Goal: Register for event/course: Sign up to attend an event or enroll in a course

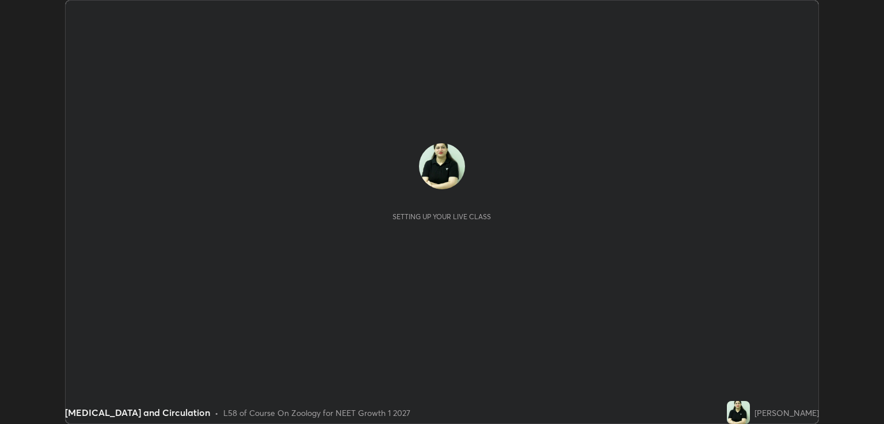
scroll to position [424, 883]
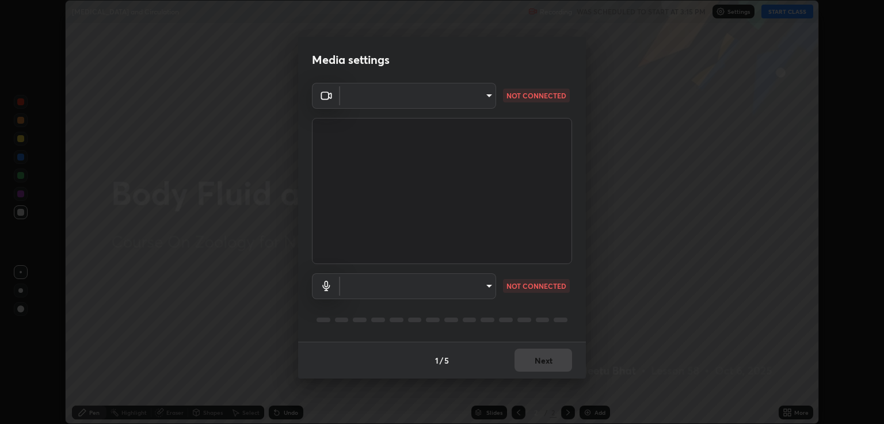
type input "40843d98562d9f5d3eedaa6b65eb6b7acee7651b253b4360fa7262c70a609c07"
type input "c328de03916d3032704ba0a2bbeab6993d2f57c1de640bd94cb1a66c1c9be3e9"
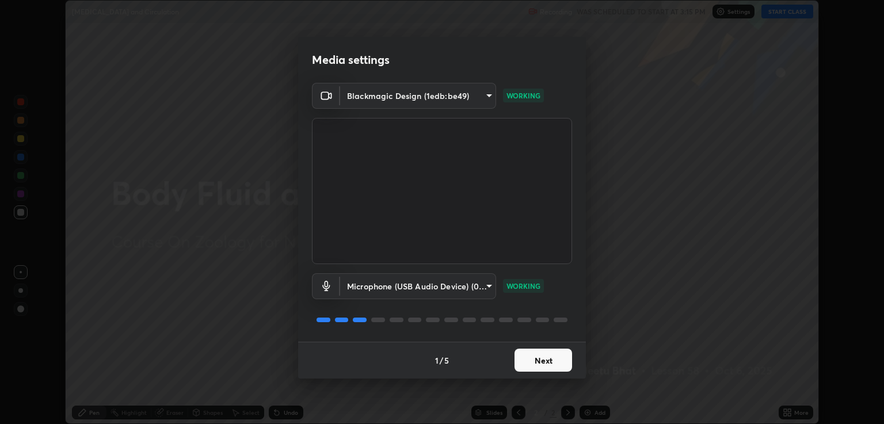
click at [541, 360] on button "Next" at bounding box center [543, 360] width 58 height 23
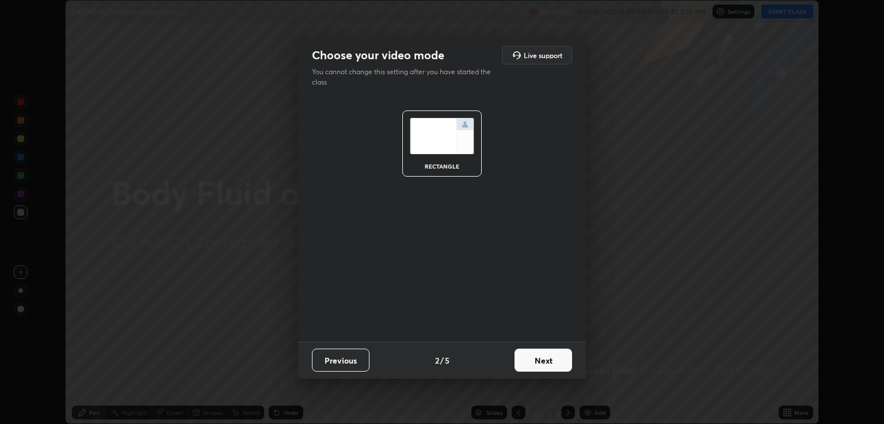
click at [548, 359] on button "Next" at bounding box center [543, 360] width 58 height 23
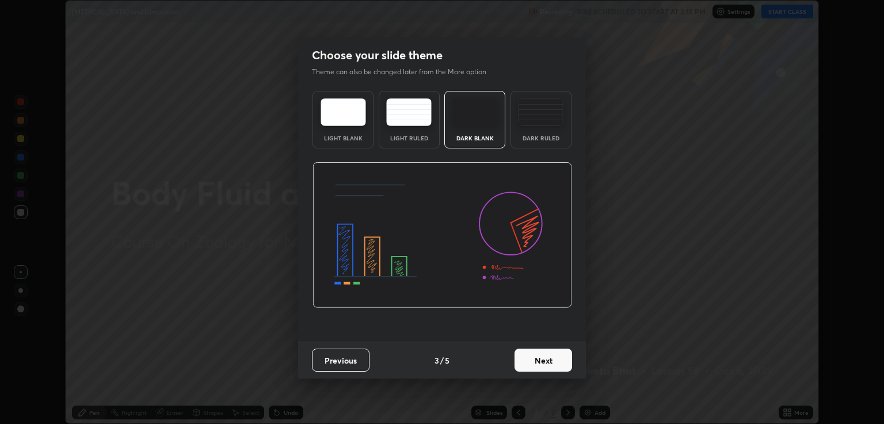
click at [553, 112] on img at bounding box center [540, 112] width 45 height 28
click at [550, 351] on button "Next" at bounding box center [543, 360] width 58 height 23
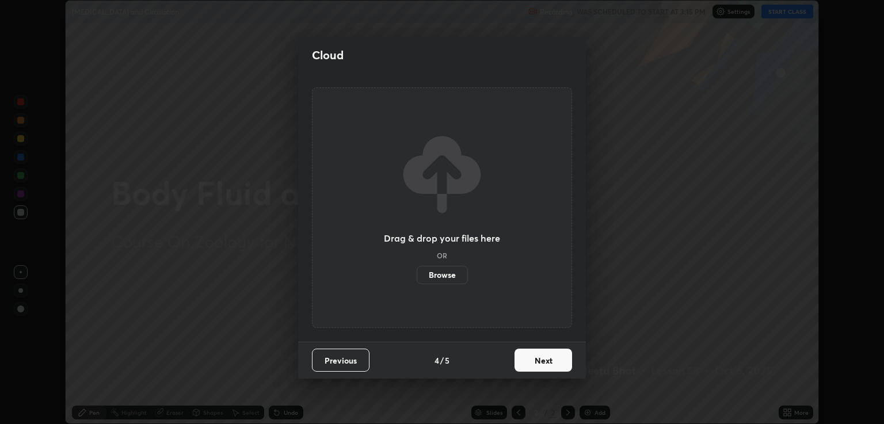
click at [552, 360] on button "Next" at bounding box center [543, 360] width 58 height 23
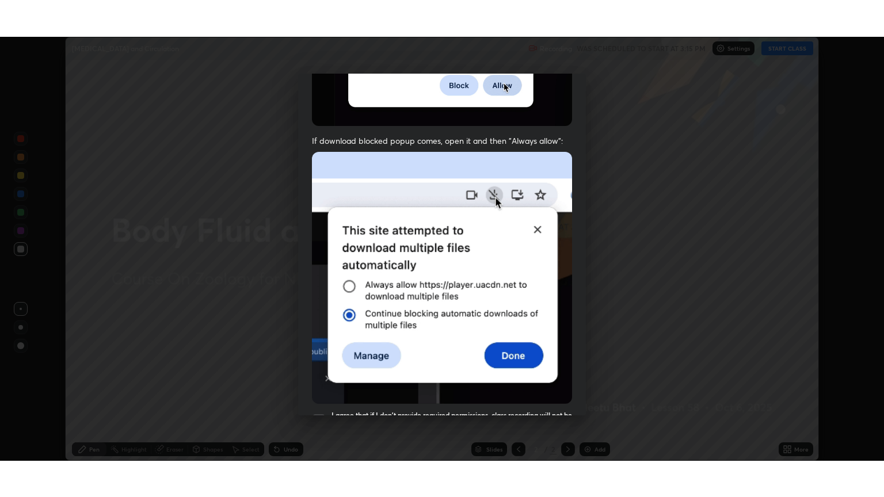
scroll to position [233, 0]
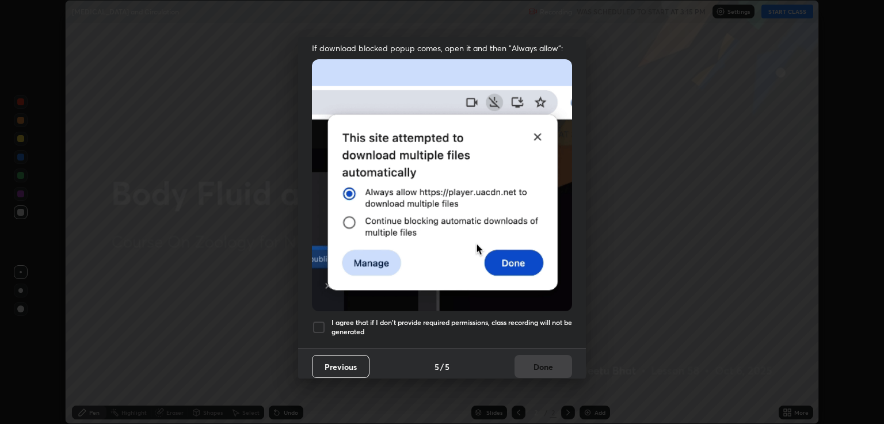
click at [322, 321] on div at bounding box center [319, 327] width 14 height 14
click at [548, 360] on button "Done" at bounding box center [543, 366] width 58 height 23
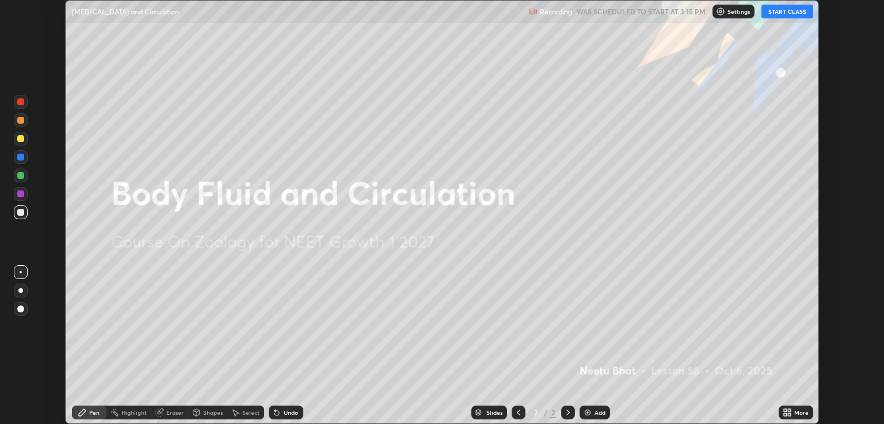
click at [794, 13] on button "START CLASS" at bounding box center [787, 12] width 52 height 14
click at [799, 412] on div "More" at bounding box center [801, 413] width 14 height 6
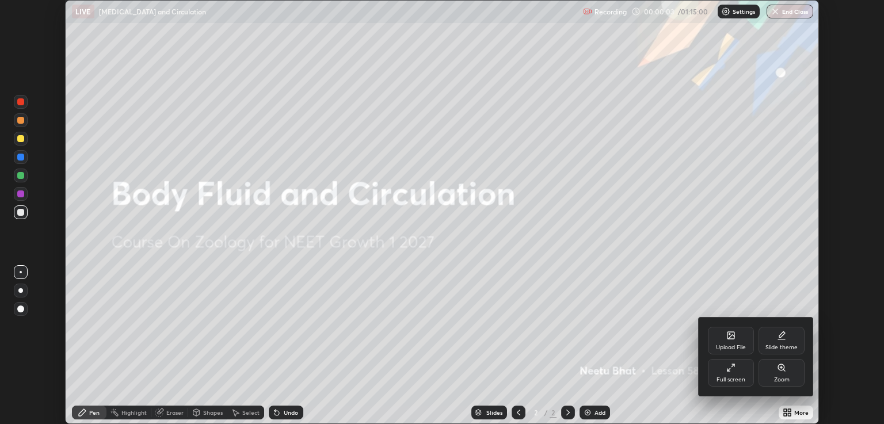
click at [736, 372] on div "Full screen" at bounding box center [731, 373] width 46 height 28
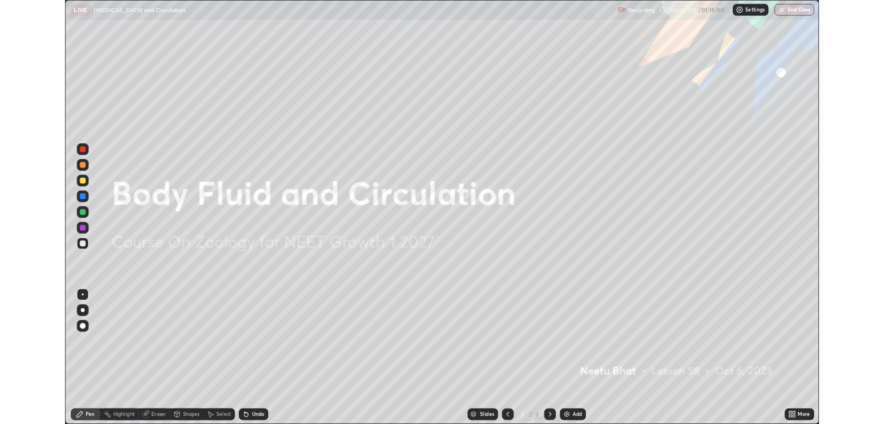
scroll to position [497, 884]
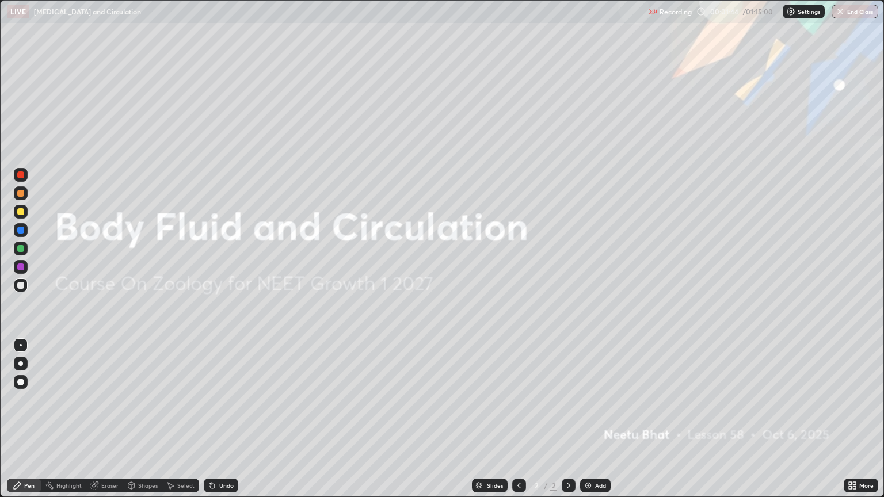
click at [591, 423] on div "Add" at bounding box center [595, 486] width 30 height 14
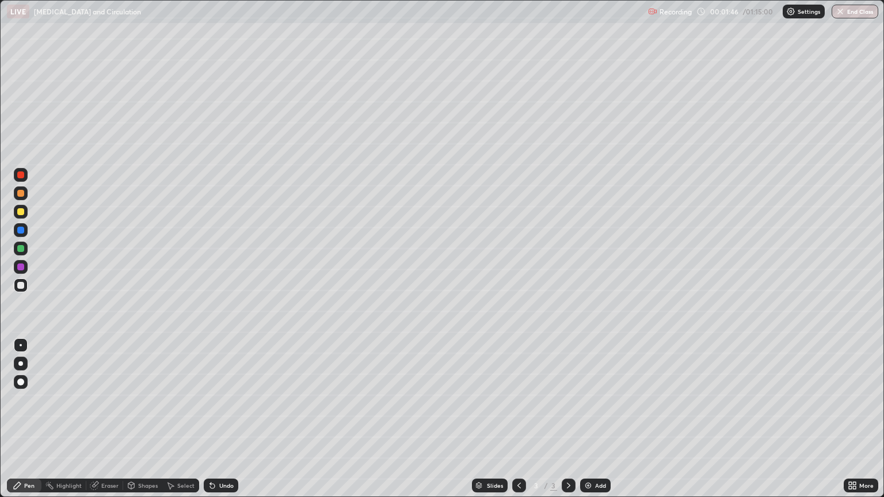
click at [23, 210] on div at bounding box center [20, 211] width 7 height 7
click at [22, 285] on div at bounding box center [20, 285] width 7 height 7
click at [23, 248] on div at bounding box center [20, 248] width 7 height 7
click at [19, 214] on div at bounding box center [20, 211] width 7 height 7
click at [21, 285] on div at bounding box center [20, 285] width 7 height 7
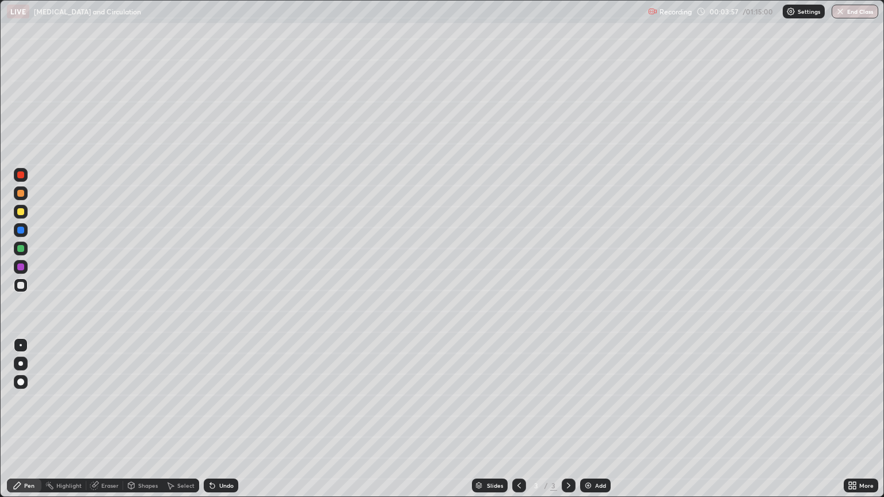
click at [23, 215] on div at bounding box center [20, 211] width 7 height 7
click at [21, 230] on div at bounding box center [20, 230] width 7 height 7
click at [22, 194] on div at bounding box center [20, 193] width 7 height 7
click at [18, 249] on div at bounding box center [20, 248] width 7 height 7
click at [20, 364] on div at bounding box center [20, 363] width 5 height 5
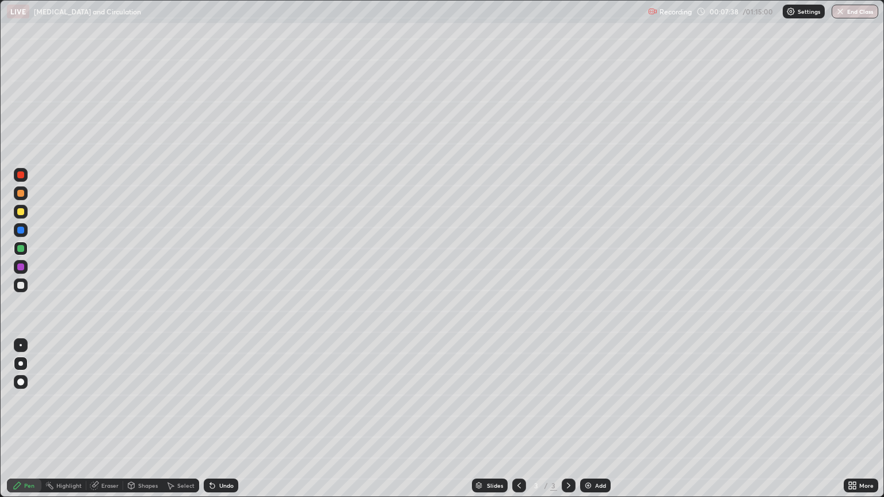
click at [585, 423] on img at bounding box center [587, 485] width 9 height 9
click at [22, 250] on div at bounding box center [20, 248] width 7 height 7
click at [20, 284] on div at bounding box center [20, 285] width 7 height 7
click at [21, 178] on div at bounding box center [20, 174] width 7 height 7
click at [20, 285] on div at bounding box center [20, 285] width 7 height 7
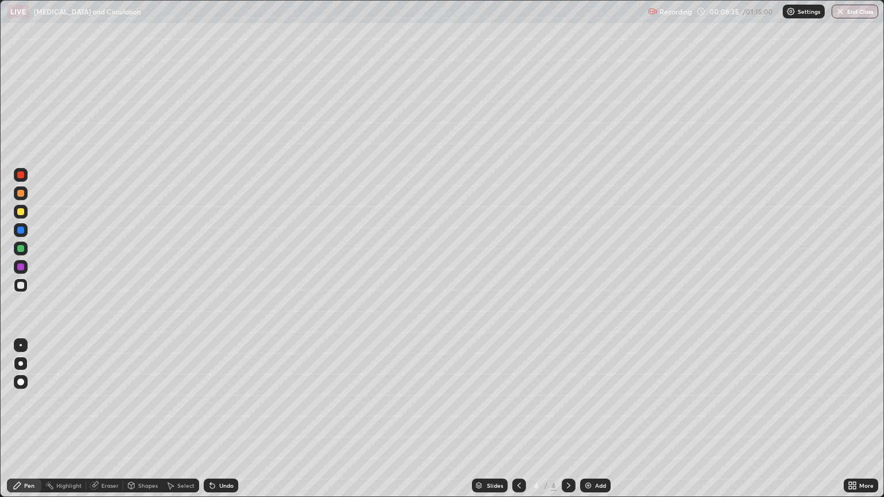
click at [595, 423] on div "Add" at bounding box center [600, 486] width 11 height 6
click at [21, 212] on div at bounding box center [20, 211] width 7 height 7
click at [21, 345] on div at bounding box center [21, 345] width 2 height 2
click at [20, 174] on div at bounding box center [20, 174] width 7 height 7
click at [24, 196] on div at bounding box center [20, 193] width 7 height 7
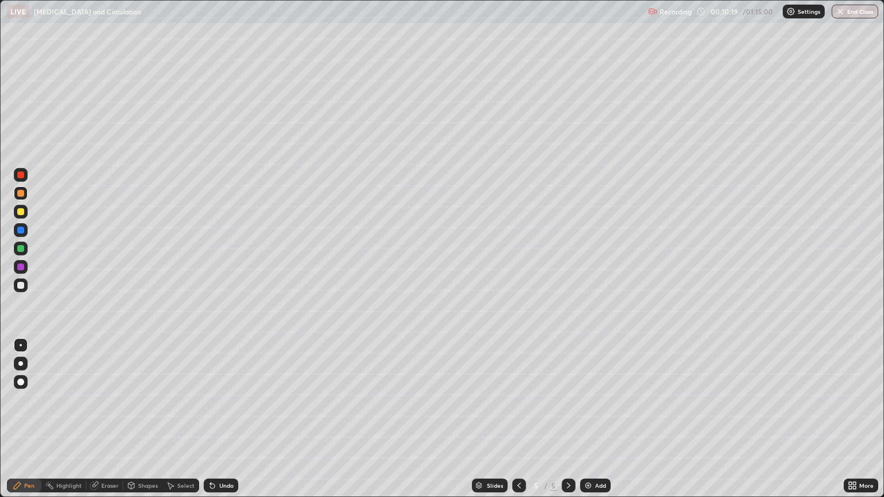
click at [22, 214] on div at bounding box center [20, 211] width 7 height 7
click at [21, 362] on div at bounding box center [20, 363] width 5 height 5
click at [22, 286] on div at bounding box center [20, 285] width 7 height 7
click at [21, 345] on div at bounding box center [21, 345] width 2 height 2
click at [22, 196] on div at bounding box center [20, 193] width 7 height 7
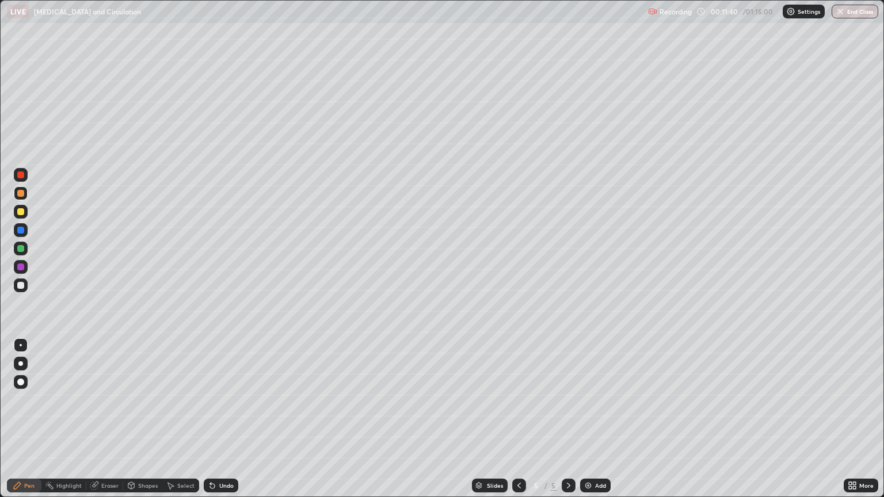
click at [19, 285] on div at bounding box center [20, 285] width 7 height 7
click at [24, 214] on div at bounding box center [21, 212] width 14 height 14
click at [21, 285] on div at bounding box center [20, 285] width 7 height 7
click at [584, 423] on img at bounding box center [587, 485] width 9 height 9
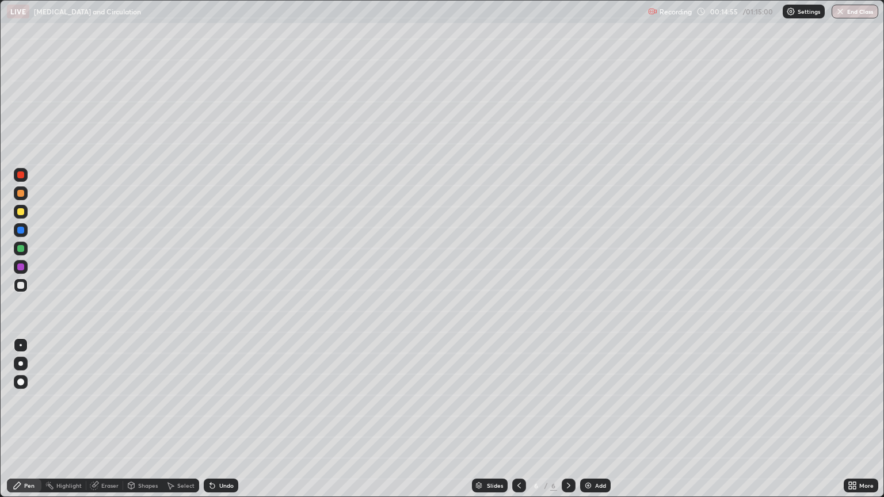
click at [18, 286] on div at bounding box center [20, 285] width 7 height 7
click at [19, 213] on div at bounding box center [20, 211] width 7 height 7
click at [109, 423] on div "Eraser" at bounding box center [109, 486] width 17 height 6
click at [25, 423] on div "Pen" at bounding box center [29, 486] width 10 height 6
click at [21, 194] on div at bounding box center [20, 193] width 7 height 7
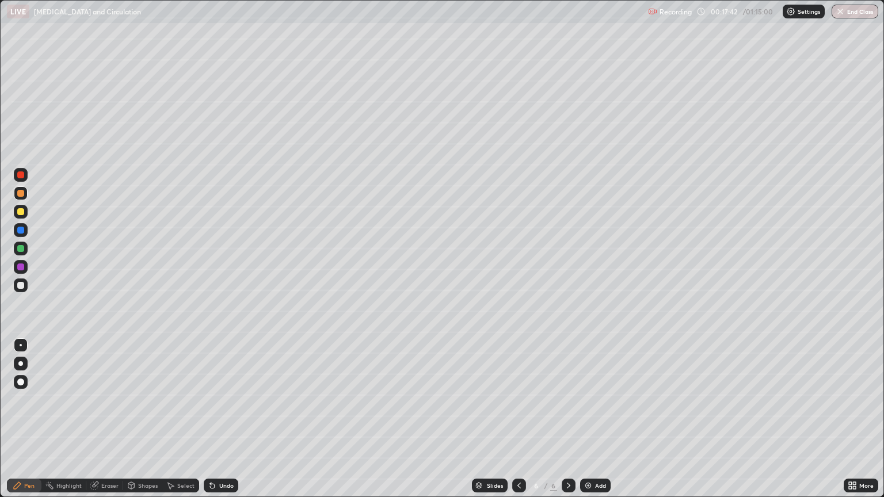
click at [22, 176] on div at bounding box center [20, 174] width 7 height 7
click at [27, 215] on div at bounding box center [21, 212] width 14 height 14
click at [25, 285] on div at bounding box center [21, 285] width 14 height 14
click at [591, 423] on div "Add" at bounding box center [595, 486] width 30 height 14
click at [20, 288] on div at bounding box center [20, 285] width 7 height 7
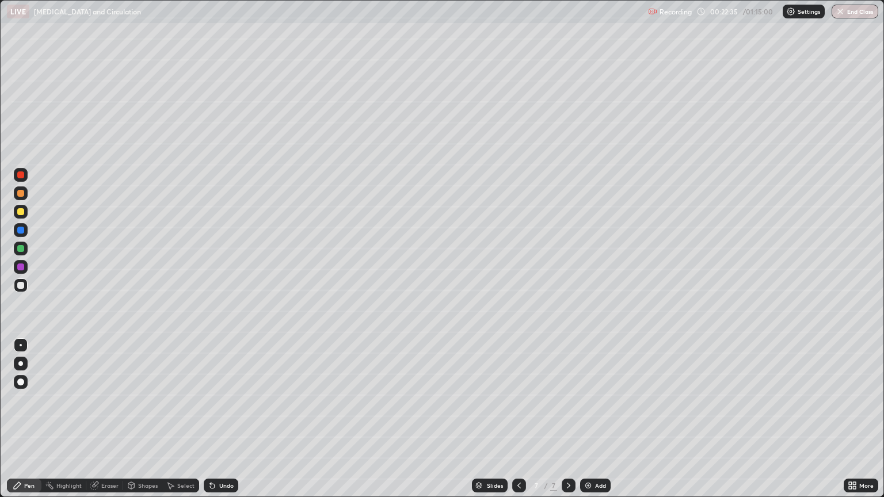
click at [21, 175] on div at bounding box center [20, 174] width 7 height 7
click at [517, 423] on icon at bounding box center [518, 485] width 9 height 9
click at [518, 423] on icon at bounding box center [518, 485] width 9 height 9
click at [567, 423] on icon at bounding box center [568, 485] width 9 height 9
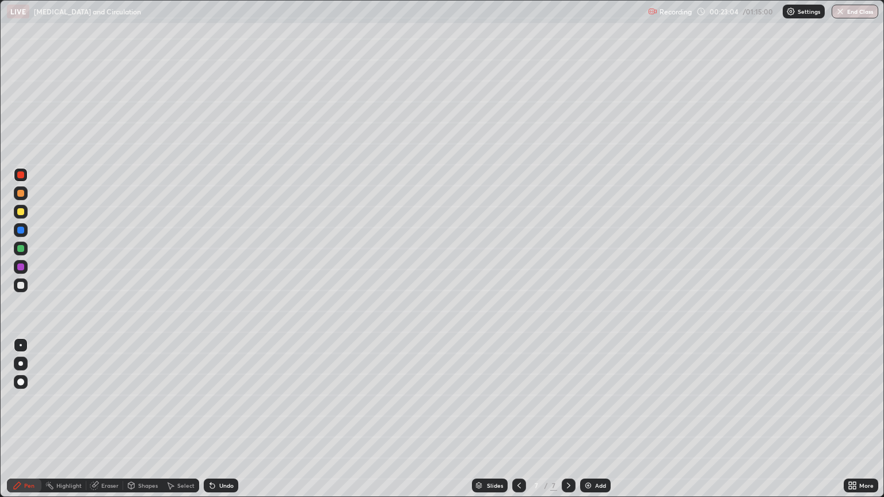
click at [102, 423] on div "Eraser" at bounding box center [109, 486] width 17 height 6
click at [30, 423] on div "Pen" at bounding box center [29, 486] width 10 height 6
click at [24, 174] on div at bounding box center [20, 174] width 7 height 7
click at [22, 193] on div at bounding box center [20, 193] width 7 height 7
click at [22, 381] on div at bounding box center [20, 381] width 7 height 7
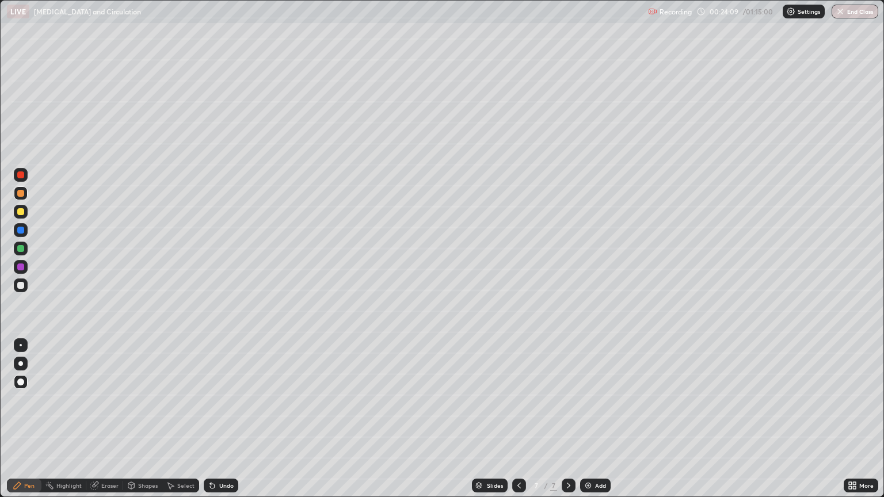
click at [103, 423] on div "Eraser" at bounding box center [109, 486] width 17 height 6
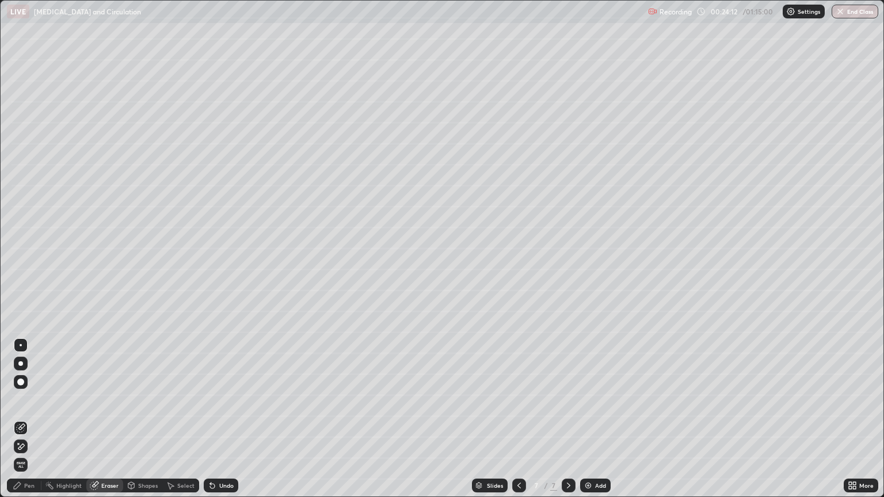
click at [22, 364] on div at bounding box center [20, 363] width 5 height 5
click at [20, 381] on div at bounding box center [20, 381] width 7 height 7
click at [24, 423] on div "Pen" at bounding box center [24, 486] width 35 height 14
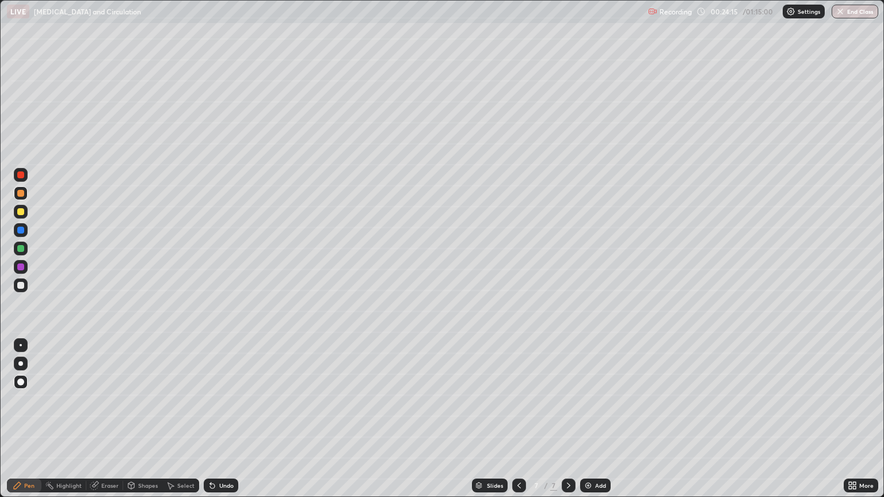
click at [22, 232] on div at bounding box center [20, 230] width 7 height 7
click at [21, 345] on div at bounding box center [21, 345] width 2 height 2
click at [22, 190] on div at bounding box center [20, 193] width 7 height 7
click at [21, 175] on div at bounding box center [20, 174] width 7 height 7
click at [21, 212] on div at bounding box center [20, 211] width 7 height 7
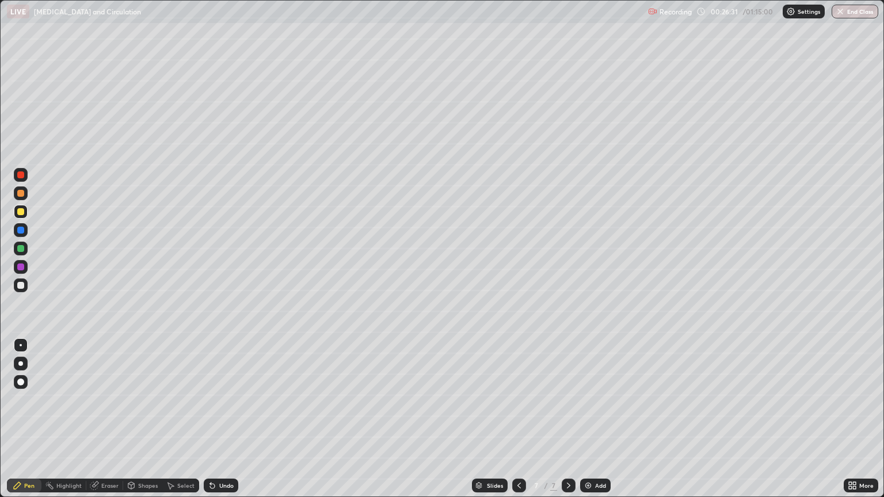
click at [21, 285] on div at bounding box center [20, 285] width 7 height 7
click at [20, 214] on div at bounding box center [20, 211] width 7 height 7
click at [104, 423] on div "Eraser" at bounding box center [109, 486] width 17 height 6
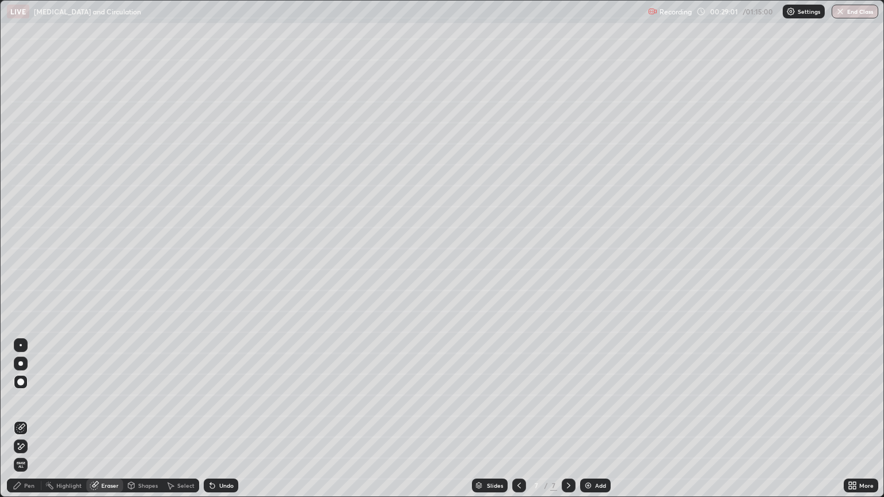
click at [32, 423] on div "Pen" at bounding box center [29, 486] width 10 height 6
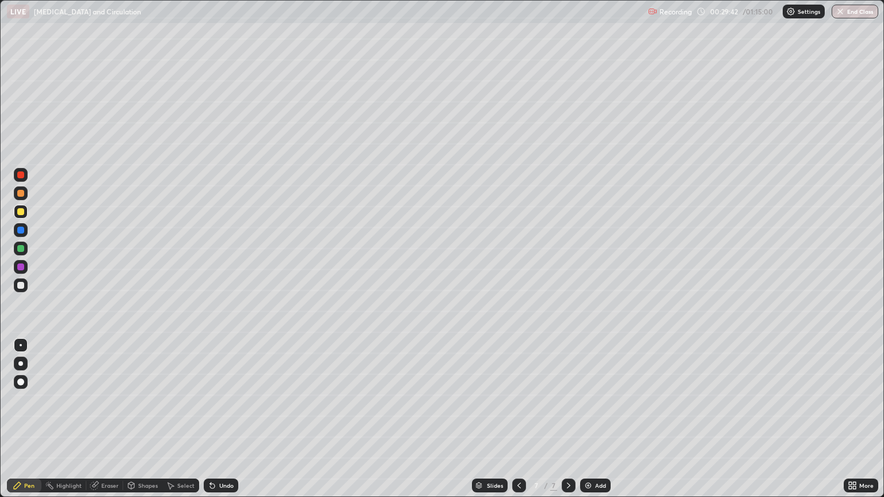
click at [22, 287] on div at bounding box center [20, 285] width 7 height 7
click at [104, 423] on div "Eraser" at bounding box center [109, 486] width 17 height 6
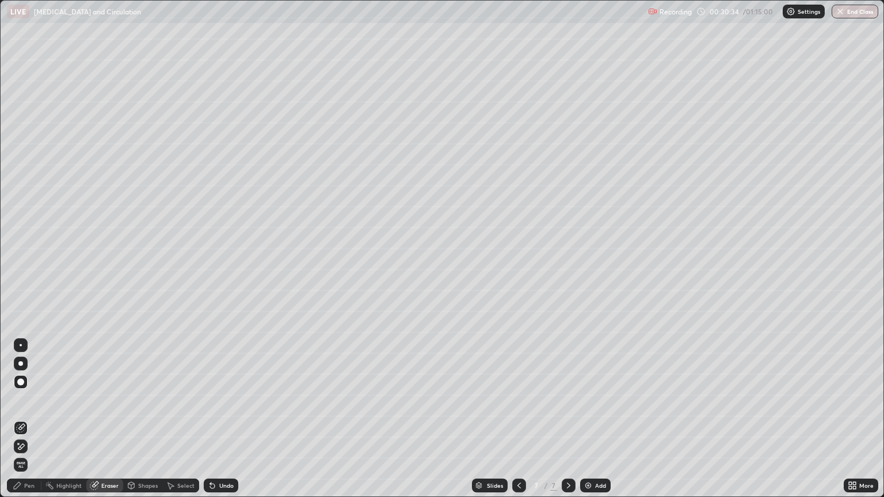
click at [28, 423] on div "Pen" at bounding box center [29, 486] width 10 height 6
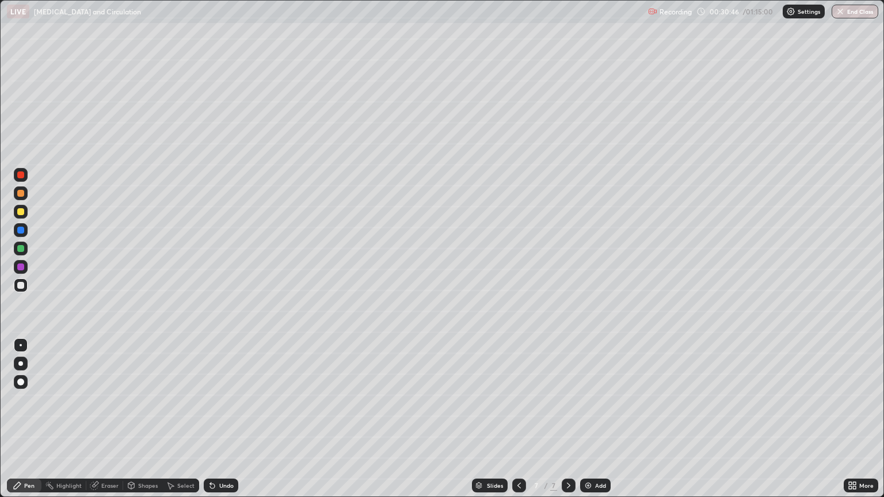
click at [103, 423] on div "Eraser" at bounding box center [109, 486] width 17 height 6
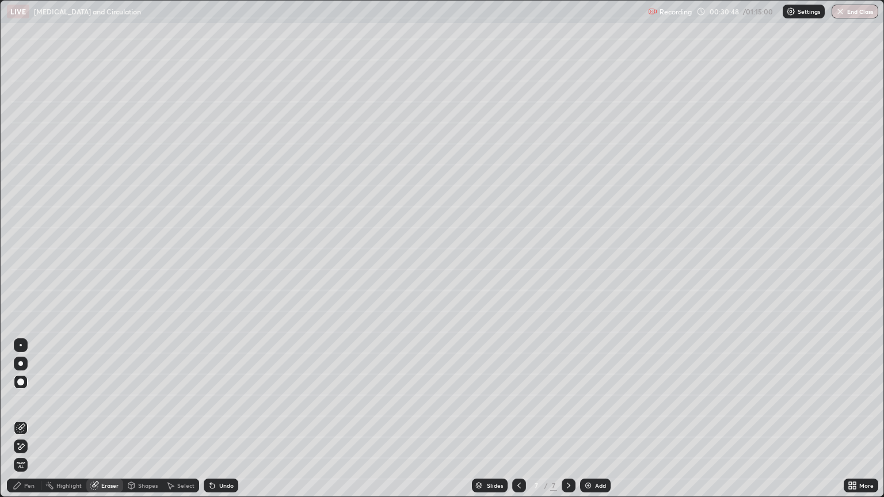
click at [29, 423] on div "Pen" at bounding box center [29, 486] width 10 height 6
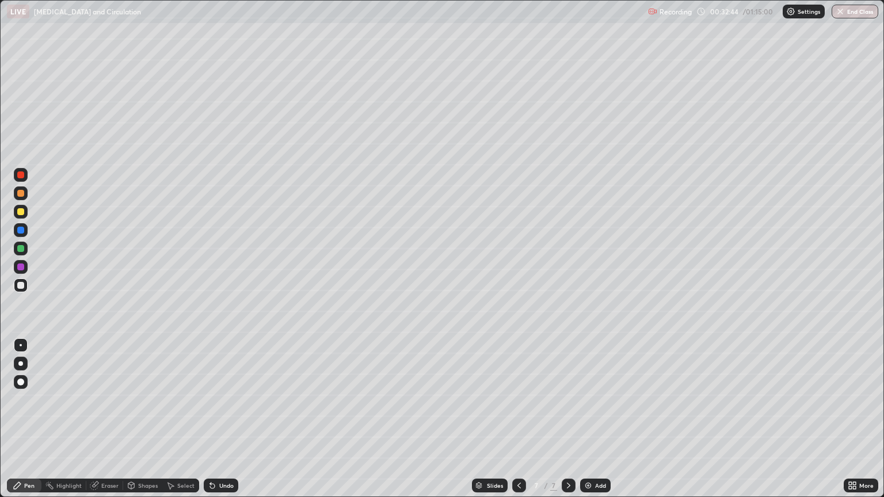
click at [587, 423] on img at bounding box center [587, 485] width 9 height 9
click at [20, 286] on div at bounding box center [20, 285] width 7 height 7
click at [22, 363] on div at bounding box center [20, 363] width 5 height 5
click at [22, 177] on div at bounding box center [20, 174] width 7 height 7
click at [21, 345] on div at bounding box center [21, 345] width 2 height 2
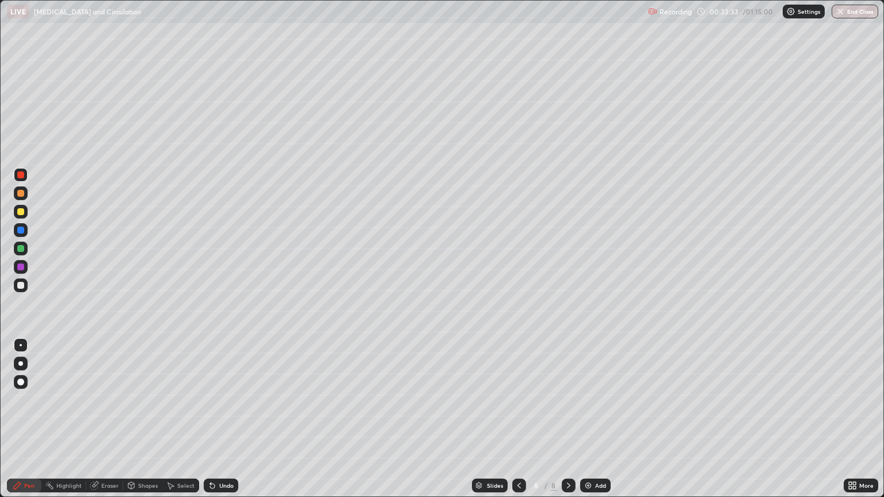
click at [22, 214] on div at bounding box center [20, 211] width 7 height 7
click at [21, 229] on div at bounding box center [20, 230] width 7 height 7
click at [21, 213] on div at bounding box center [20, 211] width 7 height 7
click at [21, 193] on div at bounding box center [20, 193] width 7 height 7
click at [593, 423] on div "Add" at bounding box center [595, 486] width 30 height 14
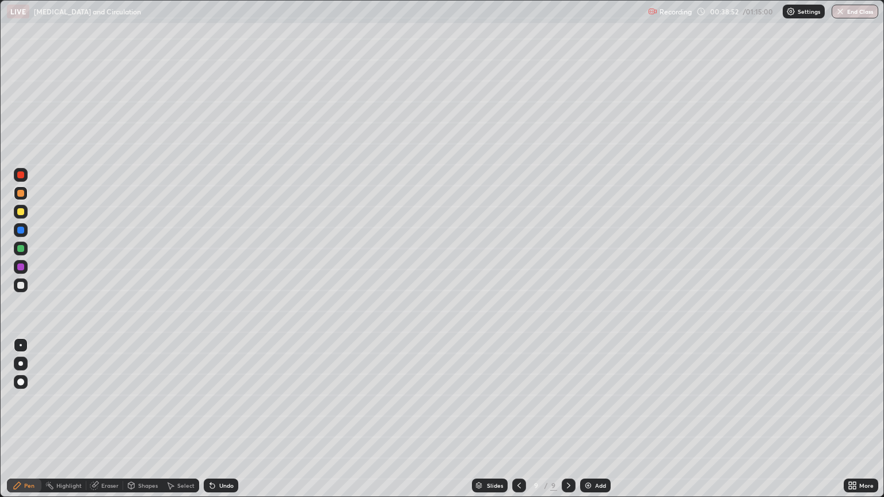
click at [21, 285] on div at bounding box center [20, 285] width 7 height 7
click at [22, 213] on div at bounding box center [20, 211] width 7 height 7
click at [22, 192] on div at bounding box center [20, 193] width 7 height 7
click at [21, 288] on div at bounding box center [20, 285] width 7 height 7
click at [22, 217] on div at bounding box center [21, 212] width 14 height 14
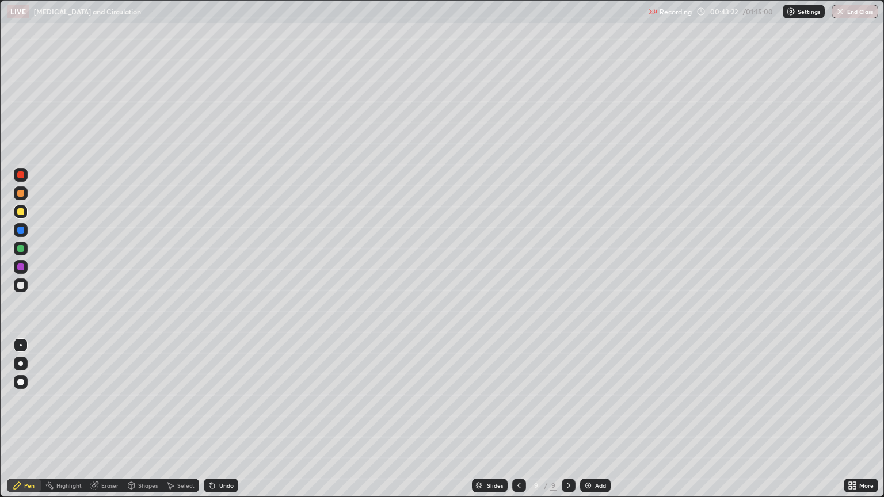
click at [21, 194] on div at bounding box center [20, 193] width 7 height 7
click at [21, 212] on div at bounding box center [20, 211] width 7 height 7
click at [587, 423] on img at bounding box center [587, 485] width 9 height 9
click at [21, 213] on div at bounding box center [20, 211] width 7 height 7
click at [21, 362] on div at bounding box center [20, 363] width 5 height 5
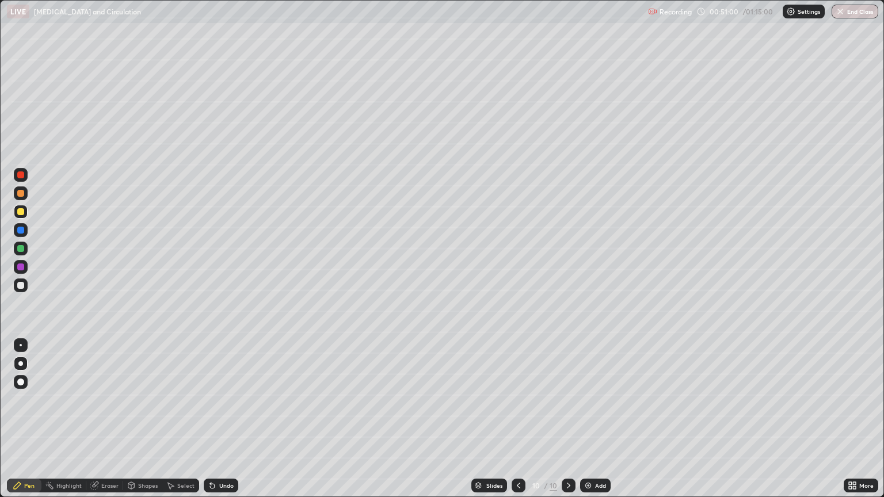
click at [21, 345] on div at bounding box center [21, 345] width 2 height 2
click at [21, 285] on div at bounding box center [20, 285] width 7 height 7
click at [22, 249] on div at bounding box center [20, 248] width 7 height 7
click at [21, 285] on div at bounding box center [20, 285] width 7 height 7
click at [23, 285] on div at bounding box center [20, 285] width 7 height 7
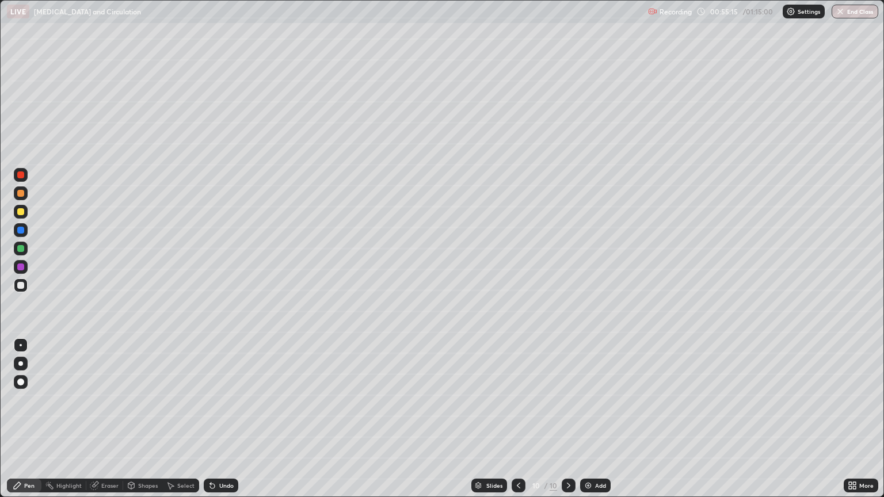
click at [588, 423] on img at bounding box center [587, 485] width 9 height 9
click at [21, 211] on div at bounding box center [20, 211] width 7 height 7
click at [106, 423] on div "Eraser" at bounding box center [109, 486] width 17 height 6
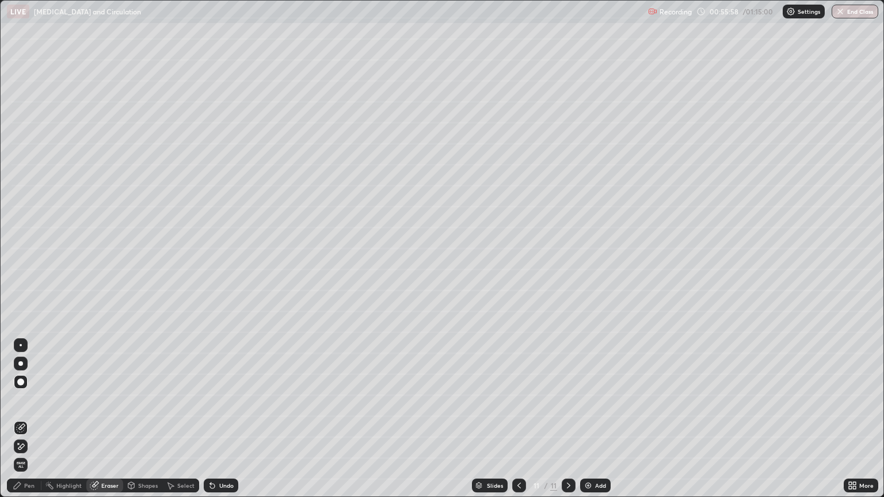
click at [32, 423] on div "Pen" at bounding box center [29, 486] width 10 height 6
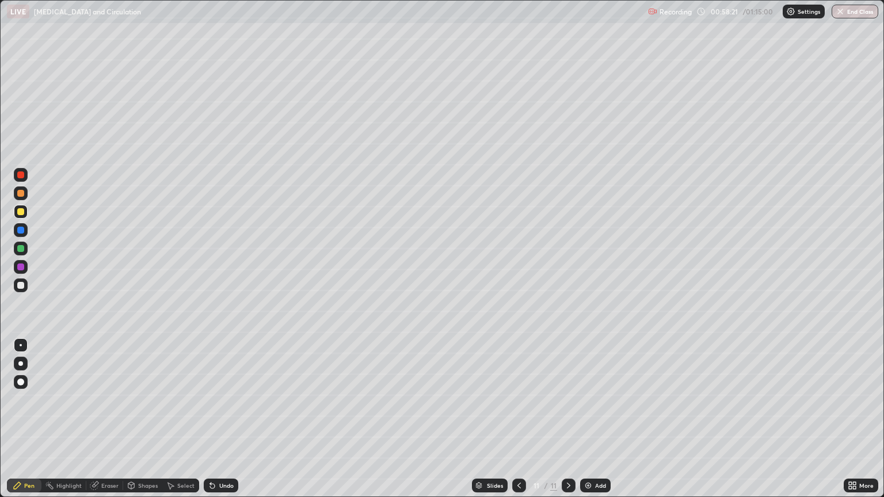
click at [25, 247] on div at bounding box center [21, 249] width 14 height 14
click at [21, 216] on div at bounding box center [21, 212] width 14 height 14
click at [592, 423] on div "Add" at bounding box center [595, 486] width 30 height 14
click at [22, 212] on div at bounding box center [20, 211] width 7 height 7
click at [20, 285] on div at bounding box center [20, 285] width 7 height 7
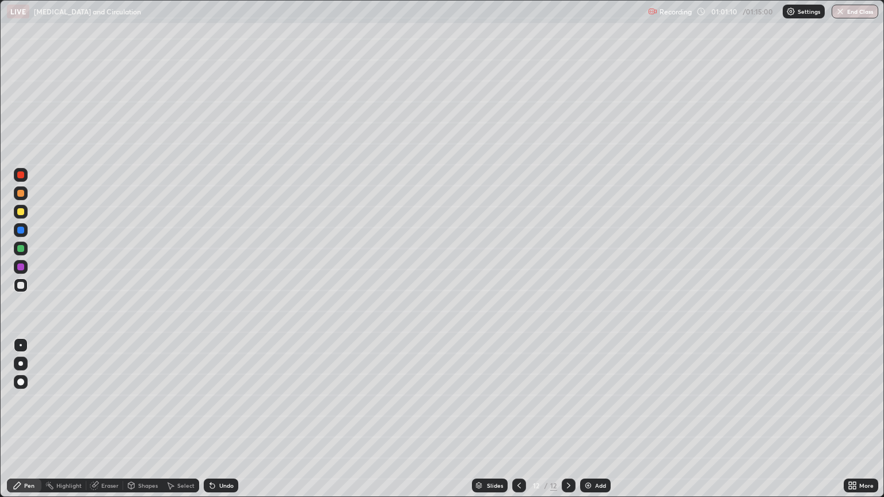
click at [21, 214] on div at bounding box center [20, 211] width 7 height 7
click at [21, 248] on div at bounding box center [20, 248] width 7 height 7
click at [589, 423] on img at bounding box center [587, 485] width 9 height 9
click at [21, 286] on div at bounding box center [20, 285] width 7 height 7
click at [21, 364] on div at bounding box center [20, 363] width 5 height 5
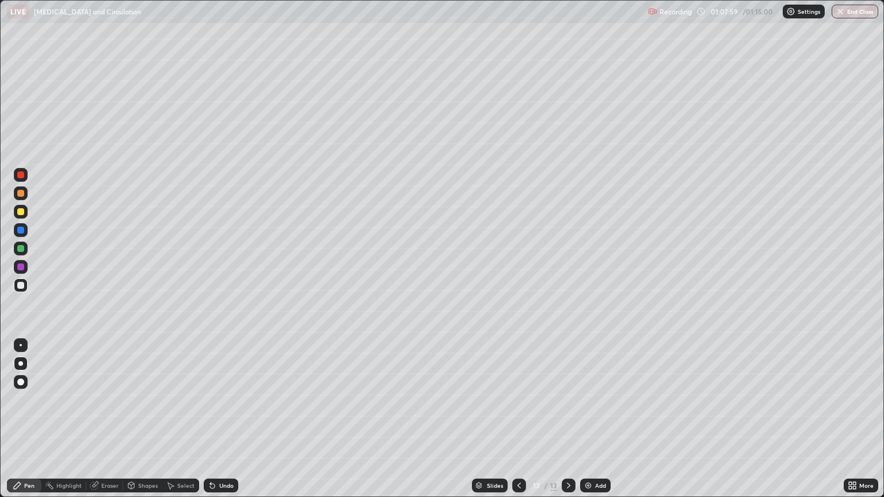
click at [21, 364] on div at bounding box center [20, 363] width 5 height 5
click at [24, 177] on div at bounding box center [21, 175] width 14 height 14
click at [21, 248] on div at bounding box center [20, 248] width 7 height 7
click at [21, 211] on div at bounding box center [20, 211] width 7 height 7
click at [21, 345] on div at bounding box center [21, 345] width 2 height 2
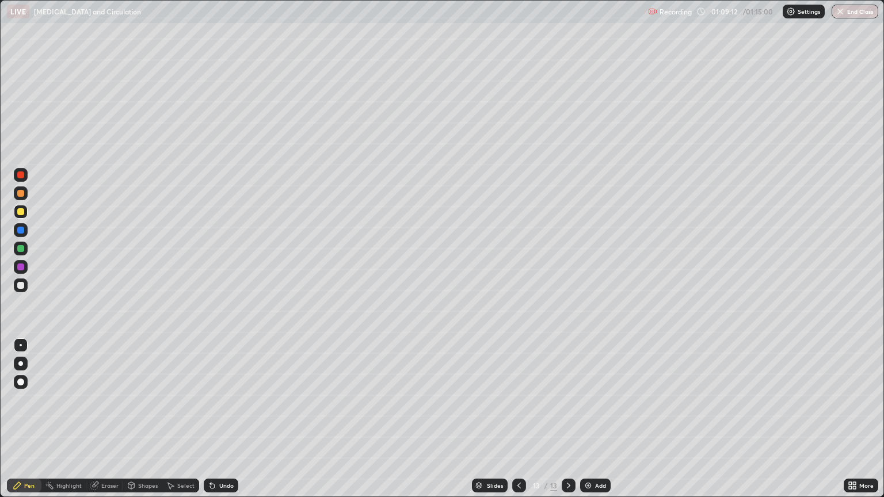
click at [23, 268] on div at bounding box center [20, 266] width 7 height 7
click at [856, 18] on button "End Class" at bounding box center [854, 12] width 45 height 14
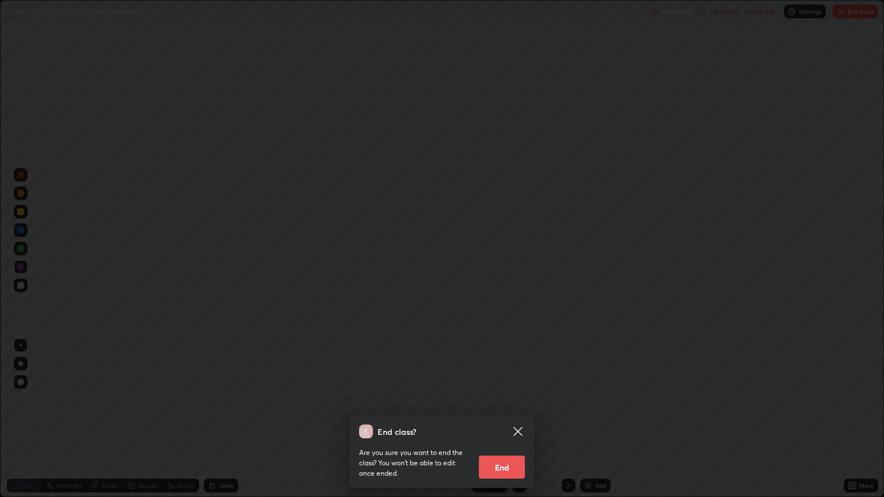
click at [858, 12] on div "End class? Are you sure you want to end the class? You won’t be able to edit on…" at bounding box center [442, 248] width 884 height 497
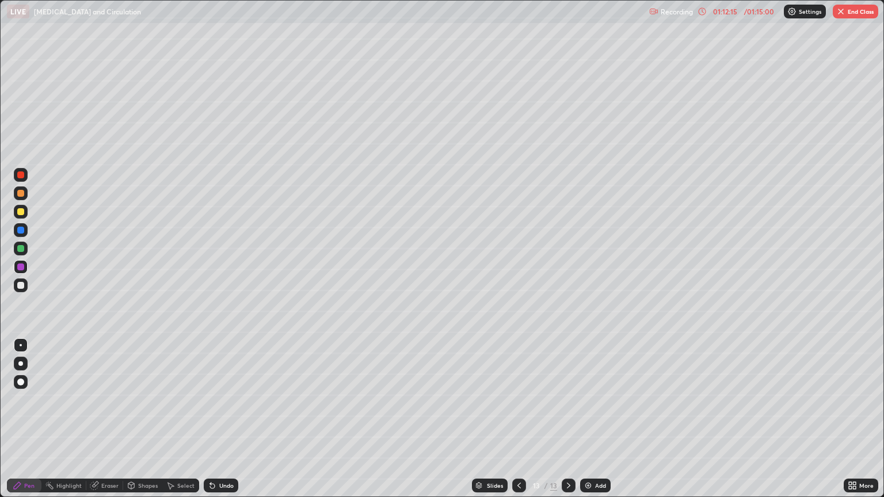
click at [850, 8] on button "End Class" at bounding box center [854, 12] width 45 height 14
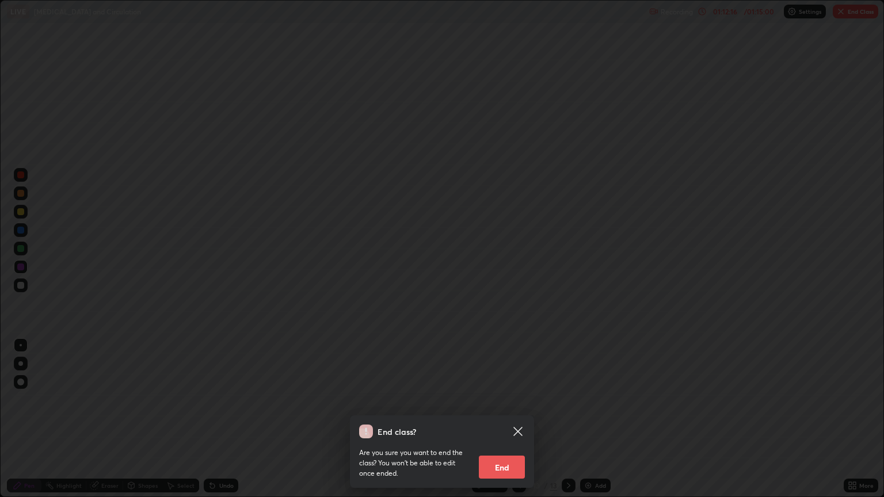
click at [504, 423] on button "End" at bounding box center [502, 467] width 46 height 23
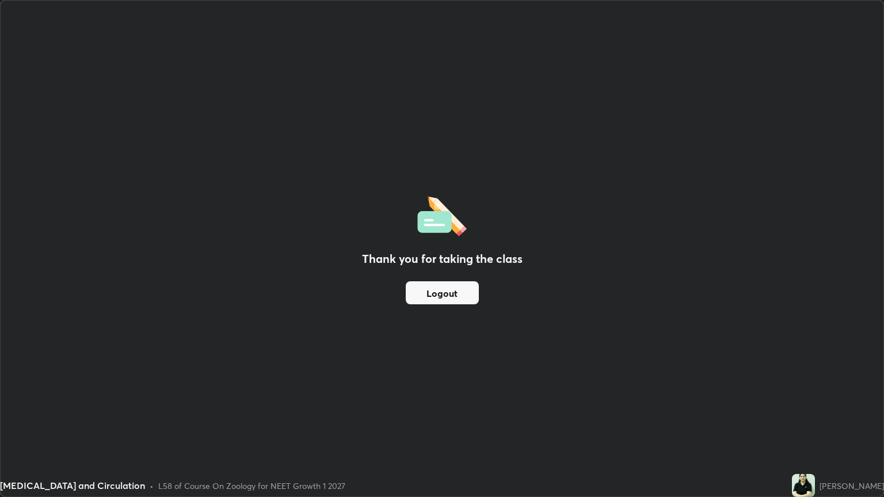
click at [343, 387] on div "Thank you for taking the class Logout" at bounding box center [442, 249] width 882 height 496
click at [503, 423] on div "Thank you for taking the class Logout" at bounding box center [442, 249] width 882 height 496
click at [441, 295] on button "Logout" at bounding box center [442, 292] width 73 height 23
click at [441, 293] on button "Logout" at bounding box center [442, 292] width 73 height 23
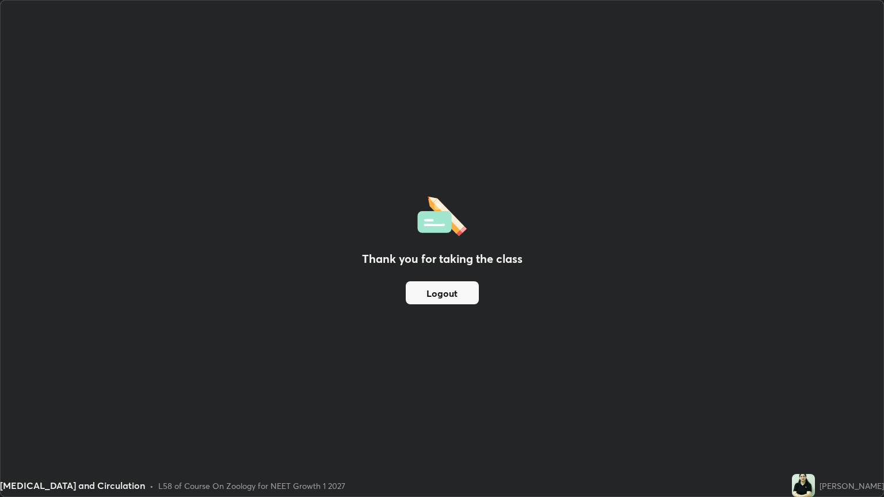
click at [443, 292] on button "Logout" at bounding box center [442, 292] width 73 height 23
click at [602, 400] on div "Thank you for taking the class Logout" at bounding box center [442, 249] width 882 height 496
click at [611, 397] on div "Thank you for taking the class Logout" at bounding box center [442, 249] width 882 height 496
click at [615, 400] on div "Thank you for taking the class Logout" at bounding box center [442, 249] width 882 height 496
click at [610, 395] on div "Thank you for taking the class Logout" at bounding box center [442, 249] width 882 height 496
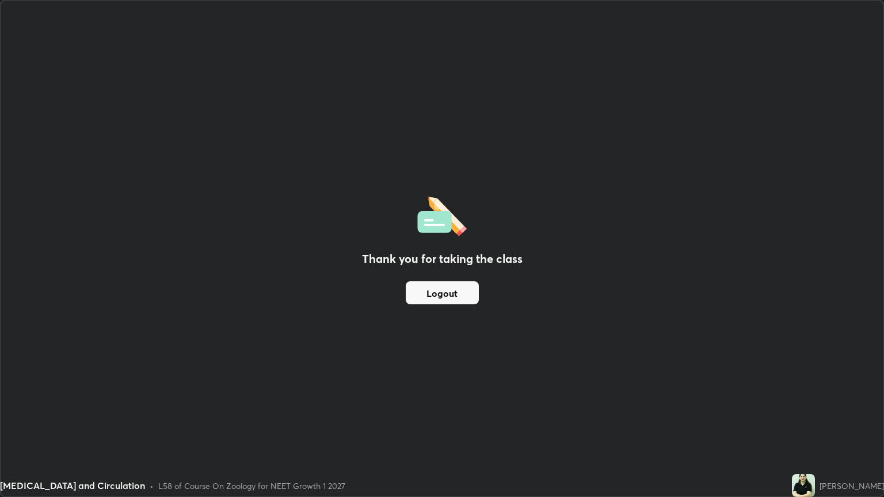
click at [609, 397] on div "Thank you for taking the class Logout" at bounding box center [442, 249] width 882 height 496
click at [608, 400] on div "Thank you for taking the class Logout" at bounding box center [442, 249] width 882 height 496
click at [610, 397] on div "Thank you for taking the class Logout" at bounding box center [442, 249] width 882 height 496
click at [614, 394] on div "Thank you for taking the class Logout" at bounding box center [442, 249] width 882 height 496
click at [456, 295] on button "Logout" at bounding box center [442, 292] width 73 height 23
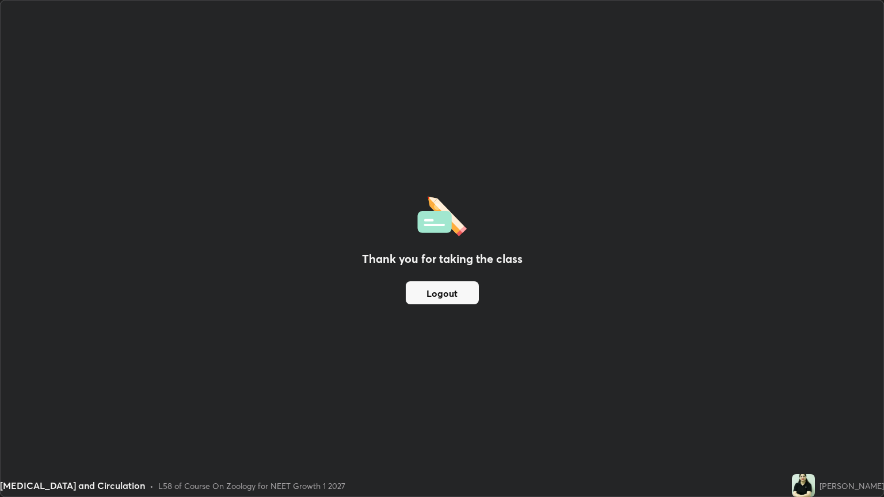
click at [456, 295] on button "Logout" at bounding box center [442, 292] width 73 height 23
click at [453, 297] on button "Logout" at bounding box center [442, 292] width 73 height 23
click at [462, 303] on button "Logout" at bounding box center [442, 292] width 73 height 23
click at [465, 298] on button "Logout" at bounding box center [442, 292] width 73 height 23
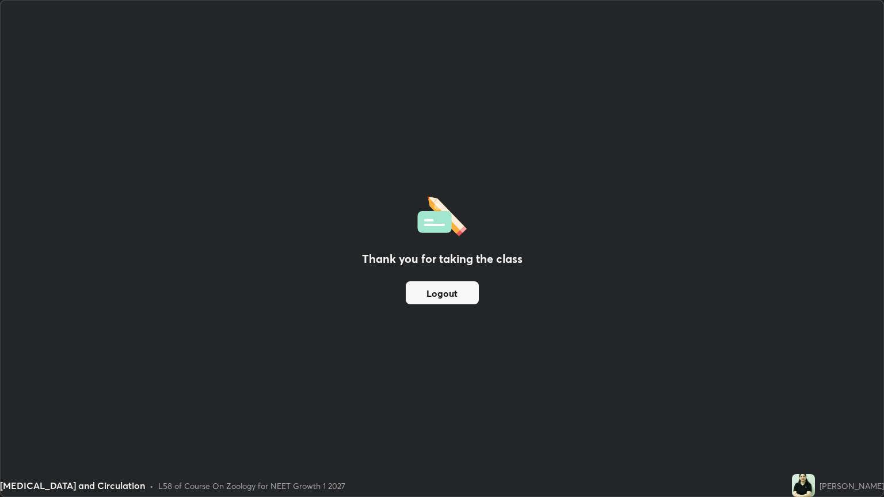
click at [460, 293] on button "Logout" at bounding box center [442, 292] width 73 height 23
click at [455, 298] on button "Logout" at bounding box center [442, 292] width 73 height 23
click at [455, 295] on button "Logout" at bounding box center [442, 292] width 73 height 23
click at [814, 423] on img at bounding box center [802, 485] width 23 height 23
click at [638, 384] on div "Thank you for taking the class Logout" at bounding box center [442, 249] width 882 height 496
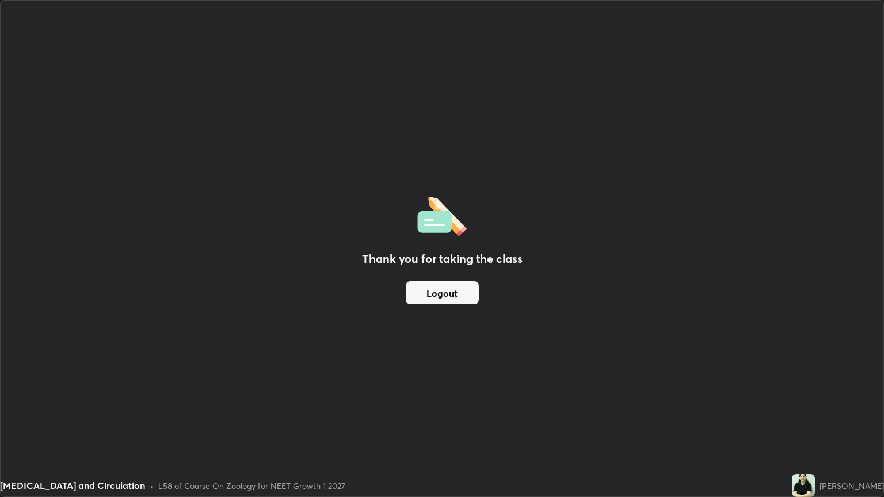
click at [445, 300] on button "Logout" at bounding box center [442, 292] width 73 height 23
click at [445, 293] on button "Logout" at bounding box center [442, 292] width 73 height 23
click at [445, 291] on button "Logout" at bounding box center [442, 292] width 73 height 23
click at [441, 293] on button "Logout" at bounding box center [442, 292] width 73 height 23
click at [445, 290] on button "Logout" at bounding box center [442, 292] width 73 height 23
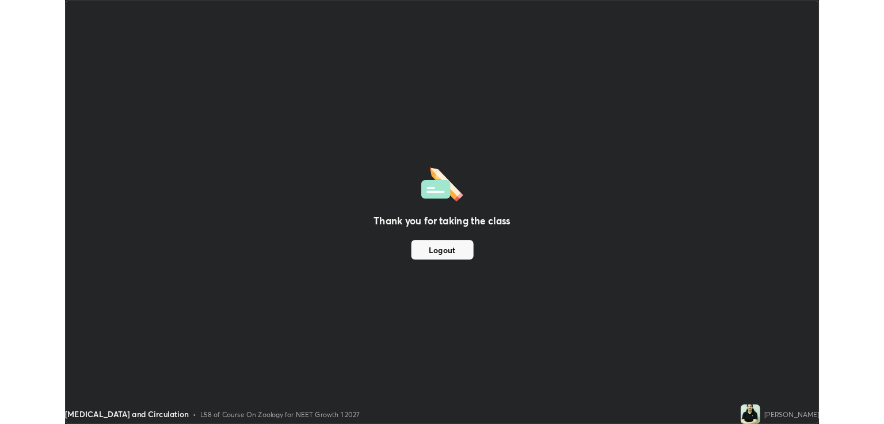
scroll to position [57096, 56637]
